Goal: Information Seeking & Learning: Understand process/instructions

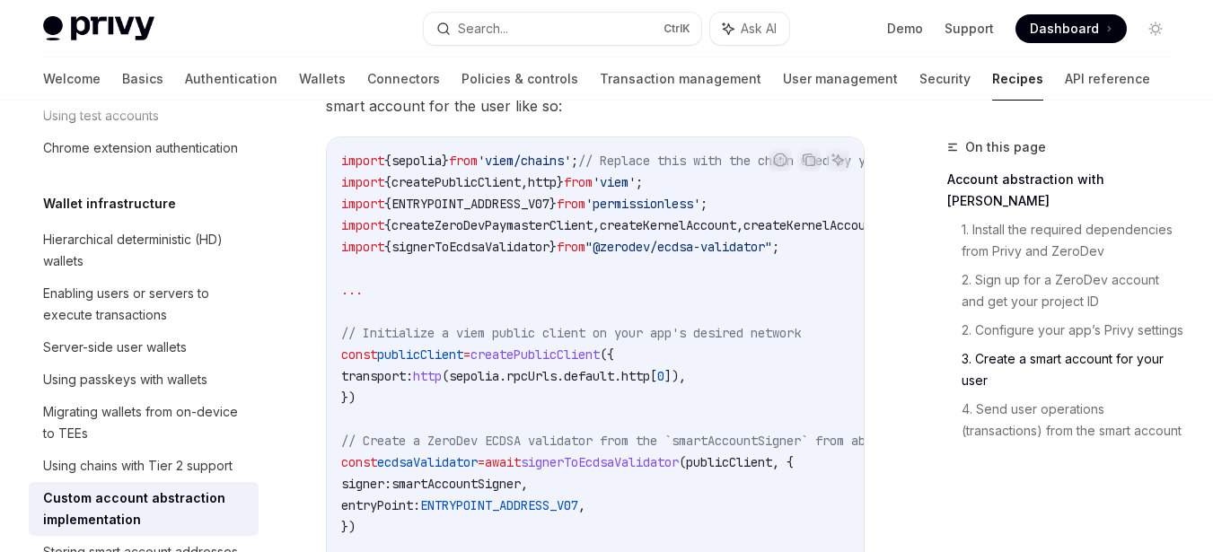
scroll to position [2515, 0]
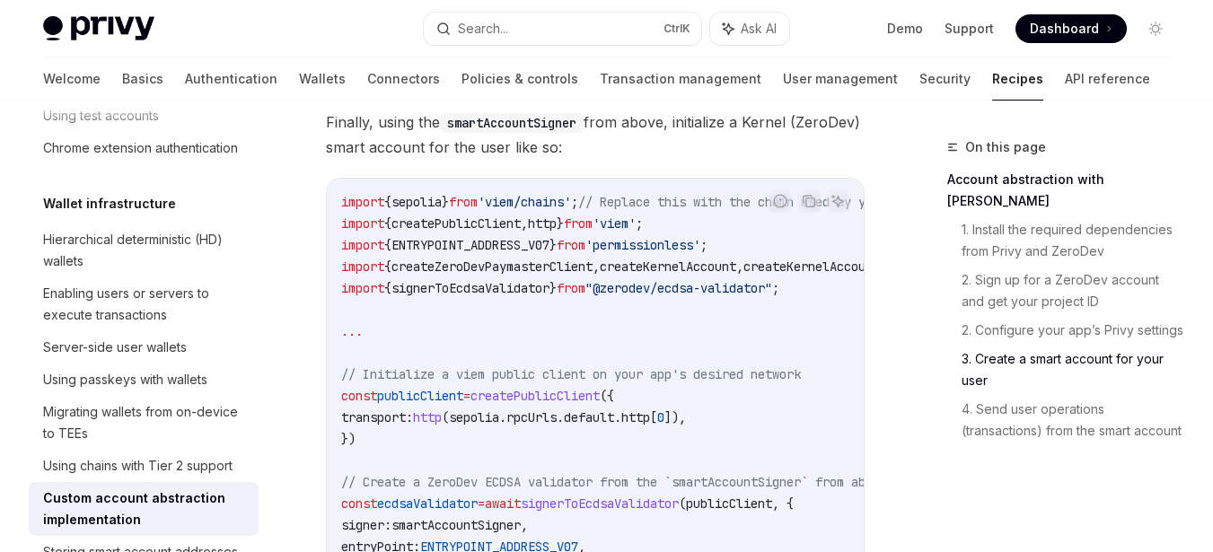
click at [533, 253] on span "ENTRYPOINT_ADDRESS_V07" at bounding box center [471, 245] width 158 height 16
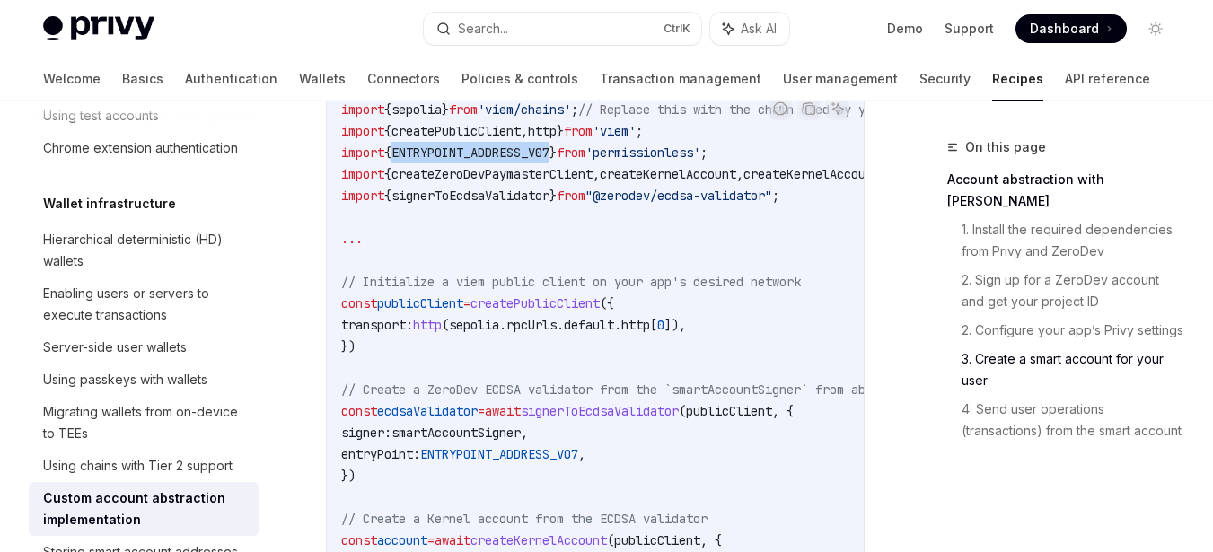
scroll to position [2604, 0]
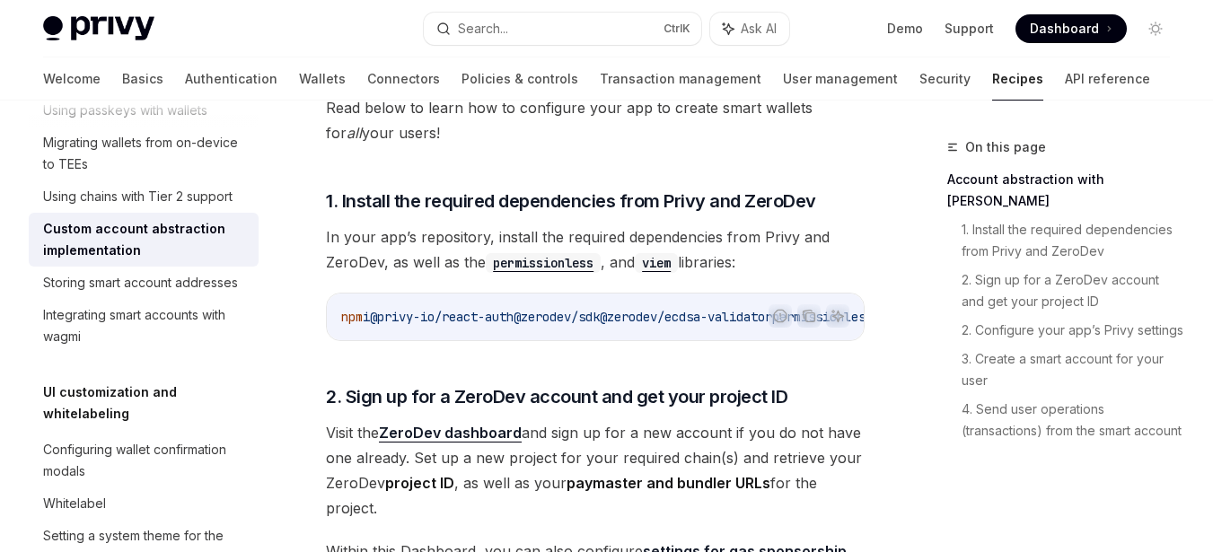
scroll to position [0, 154]
click at [709, 315] on span "permissionless" at bounding box center [742, 317] width 101 height 16
copy span "permissionless"
